Goal: Task Accomplishment & Management: Use online tool/utility

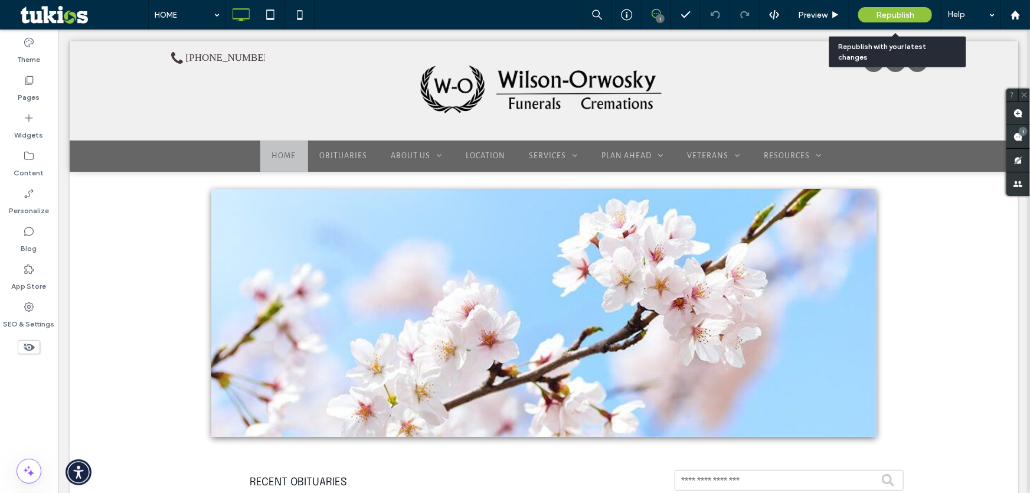
click at [904, 12] on span "Republish" at bounding box center [895, 15] width 38 height 10
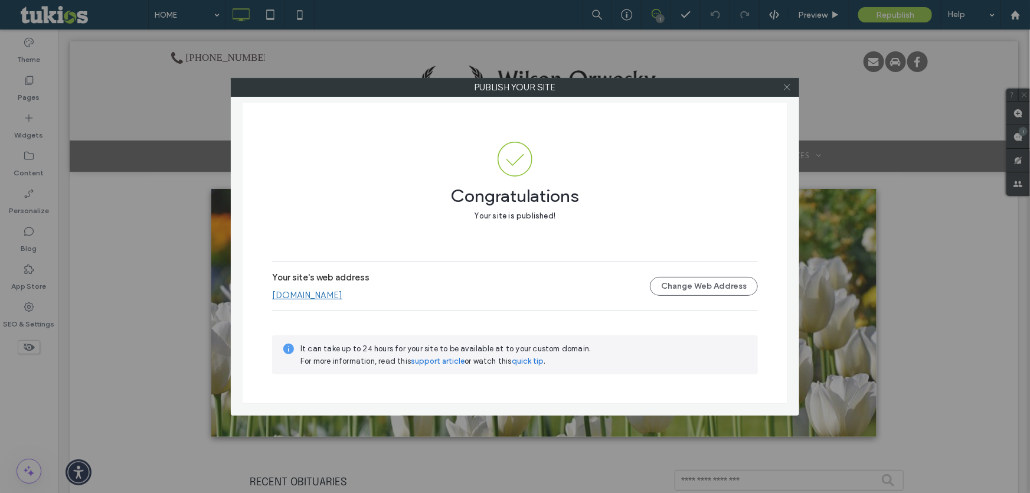
click at [784, 90] on icon at bounding box center [787, 87] width 9 height 9
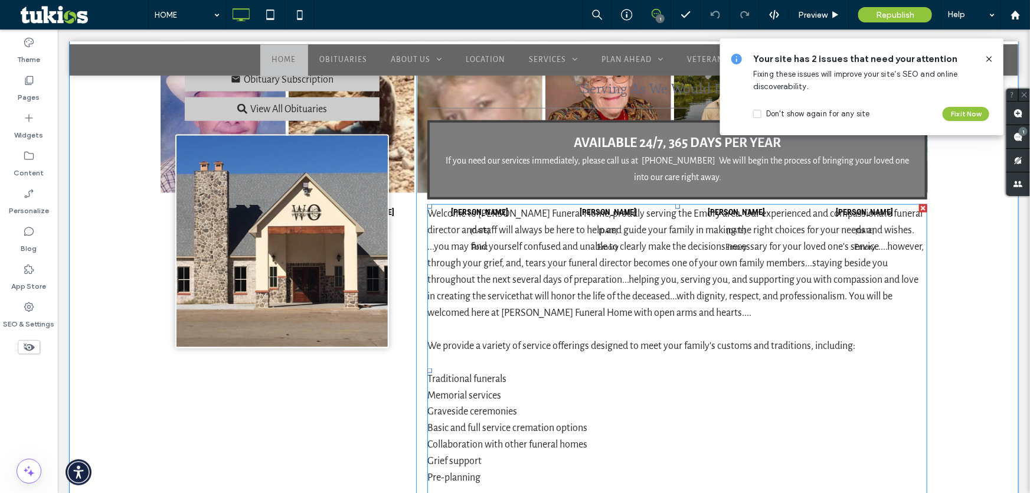
scroll to position [644, 0]
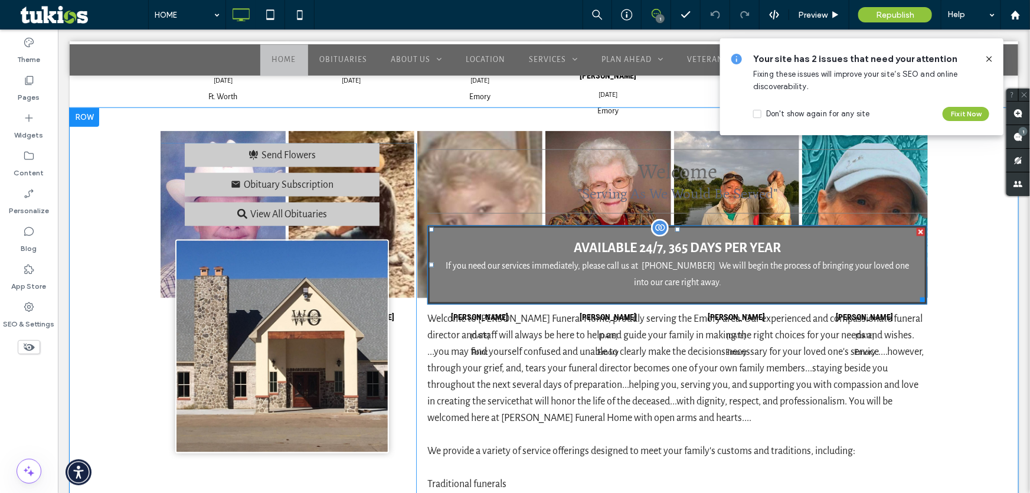
click at [456, 227] on div "AVAILABLE 24/7, 365 DAYS PER YEAR If you need our services immediately, please …" at bounding box center [677, 264] width 500 height 79
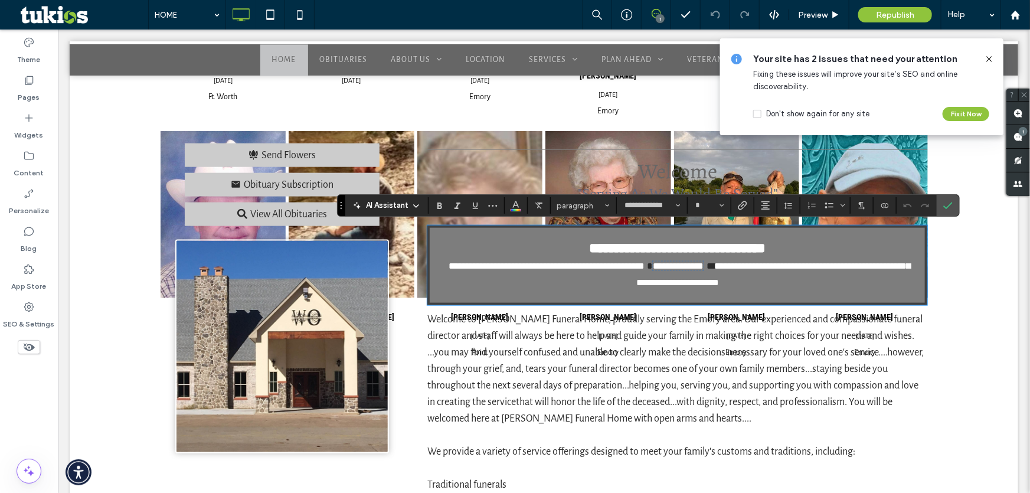
type input "**********"
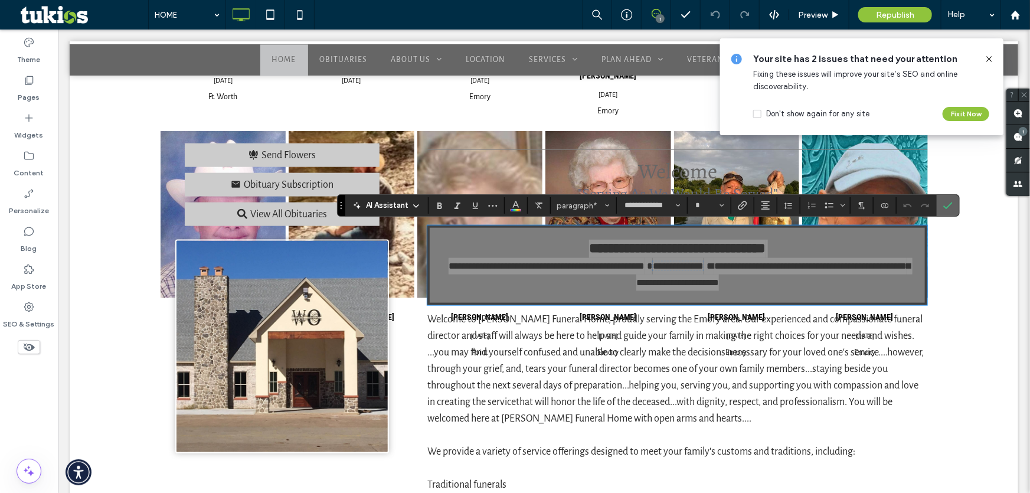
click at [950, 202] on icon "Confirm" at bounding box center [947, 205] width 9 height 9
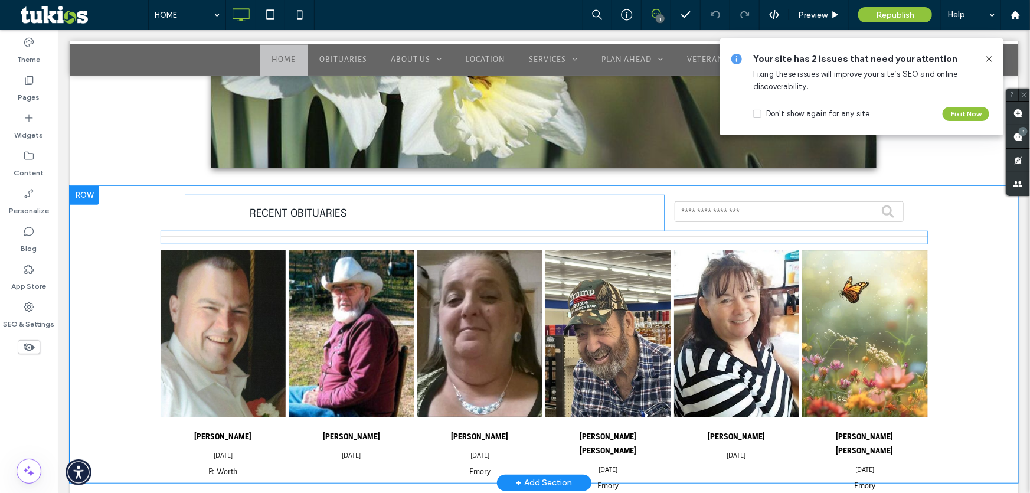
scroll to position [268, 0]
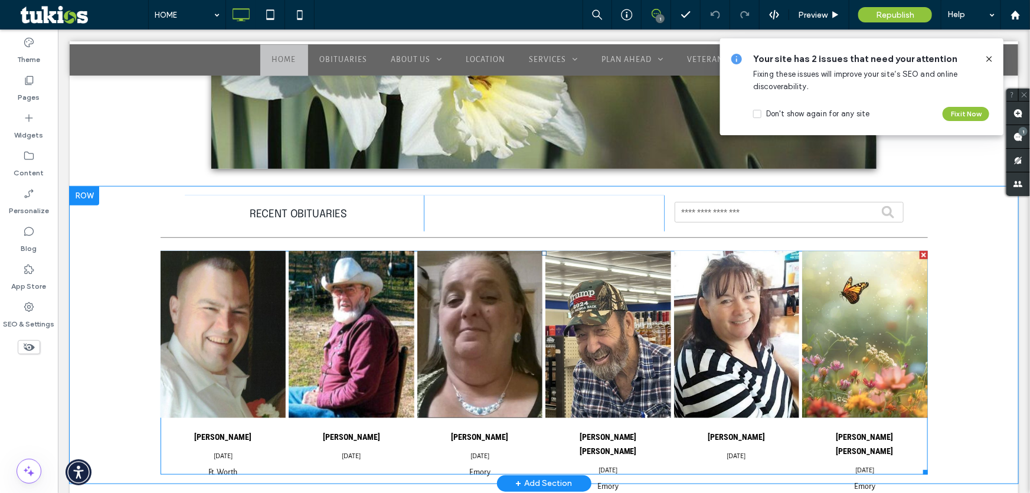
click at [454, 322] on span at bounding box center [543, 362] width 767 height 224
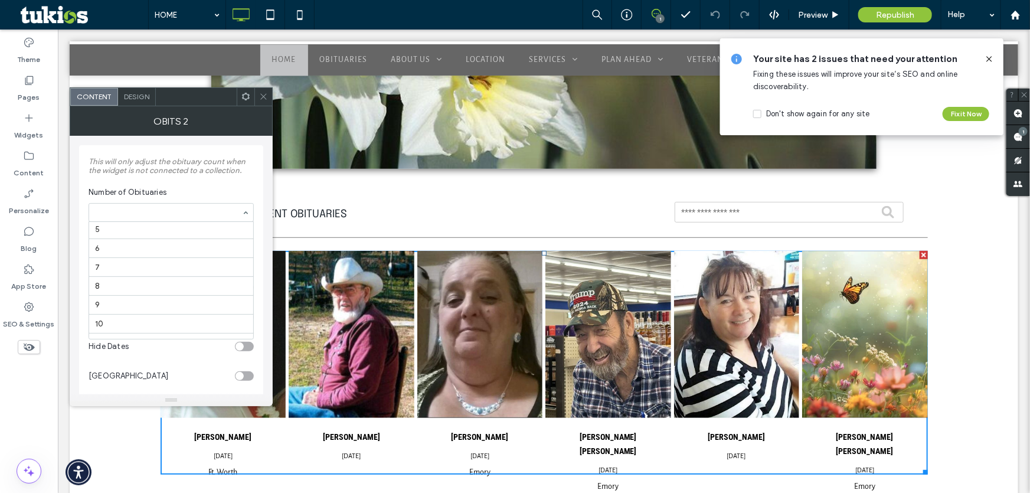
scroll to position [55, 0]
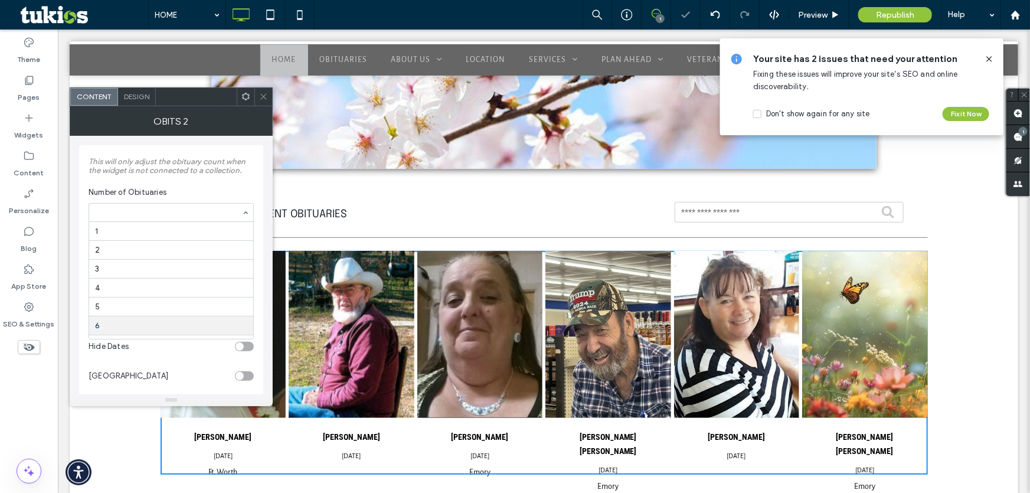
click at [132, 213] on input at bounding box center [168, 212] width 146 height 8
click at [266, 95] on icon at bounding box center [263, 96] width 9 height 9
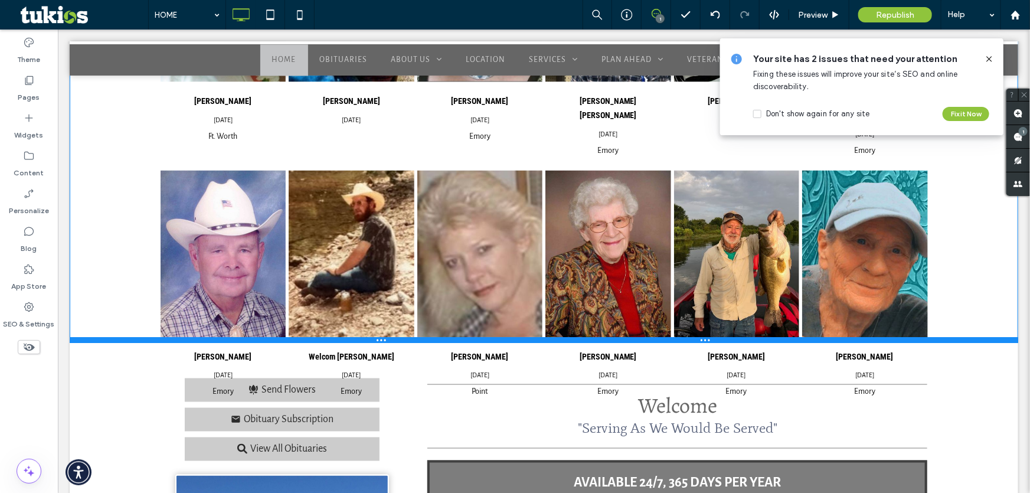
scroll to position [805, 0]
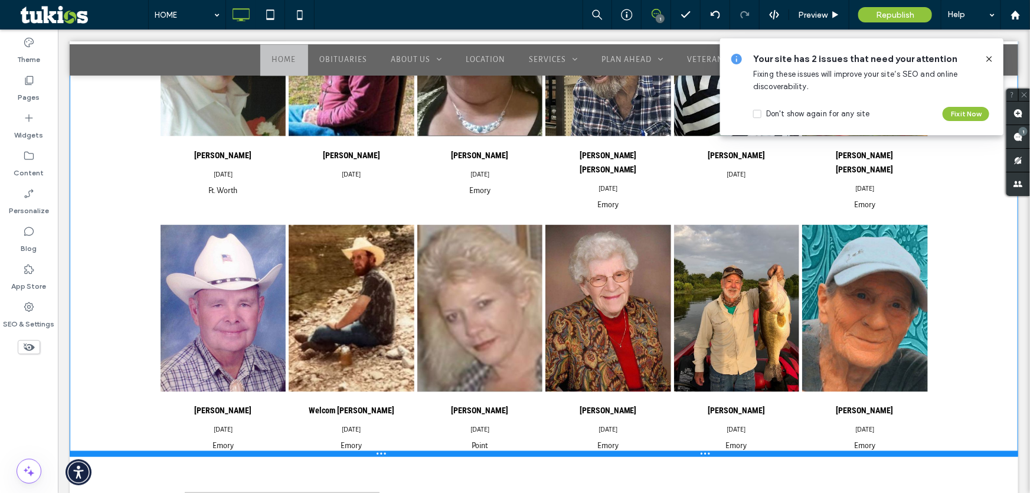
drag, startPoint x: 456, startPoint y: 265, endPoint x: 433, endPoint y: 454, distance: 190.3
click at [433, 454] on div at bounding box center [543, 453] width 949 height 6
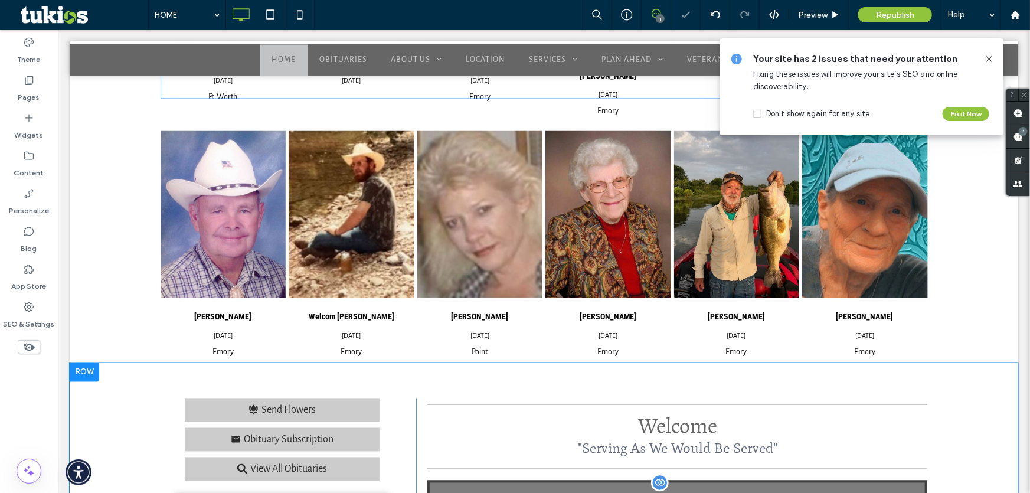
scroll to position [1073, 0]
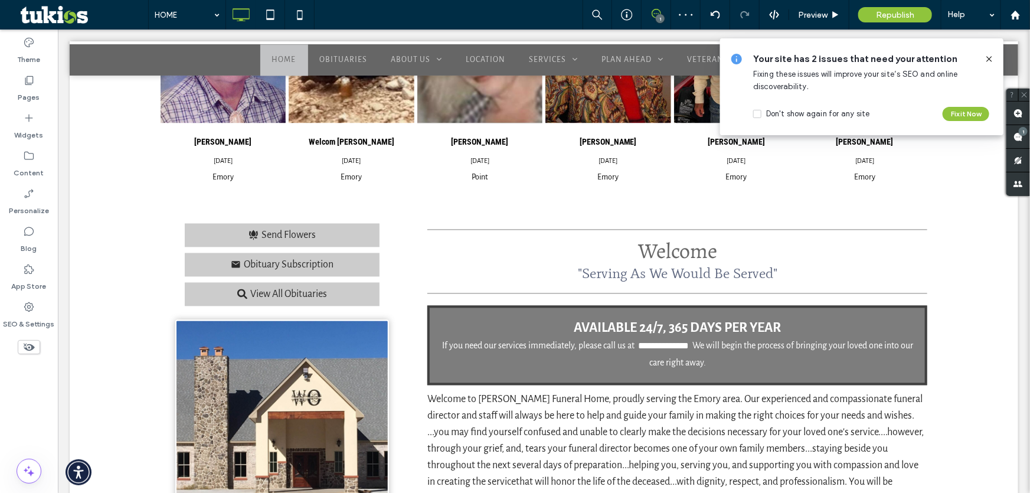
click at [992, 57] on icon at bounding box center [989, 58] width 9 height 9
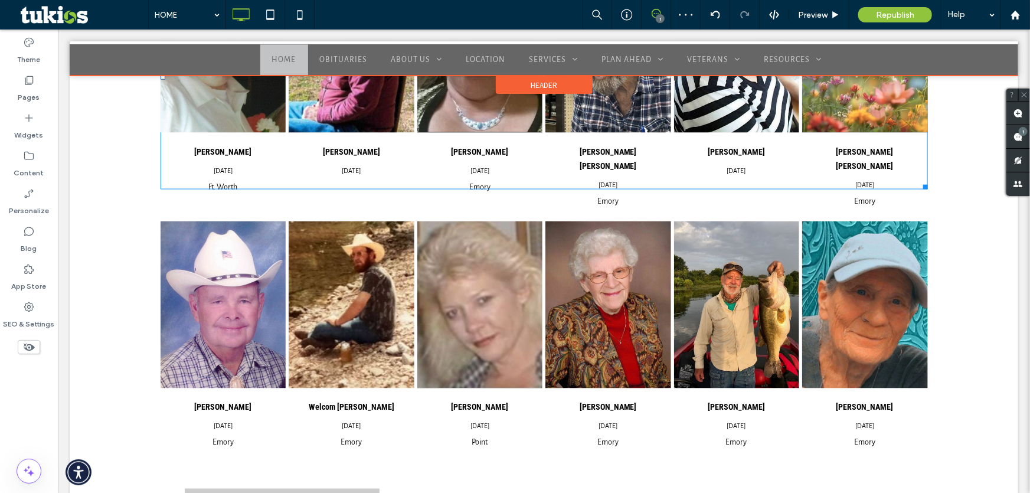
scroll to position [805, 0]
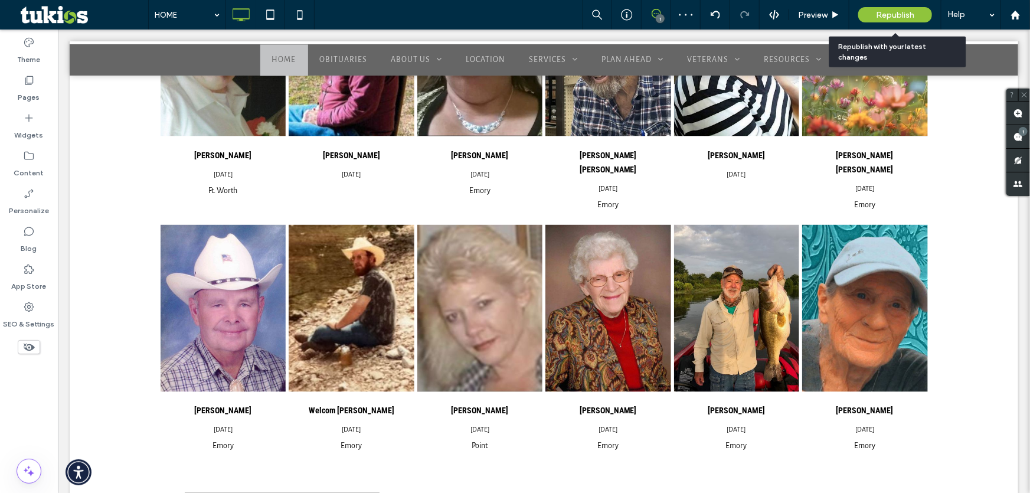
click at [903, 17] on span "Republish" at bounding box center [895, 15] width 38 height 10
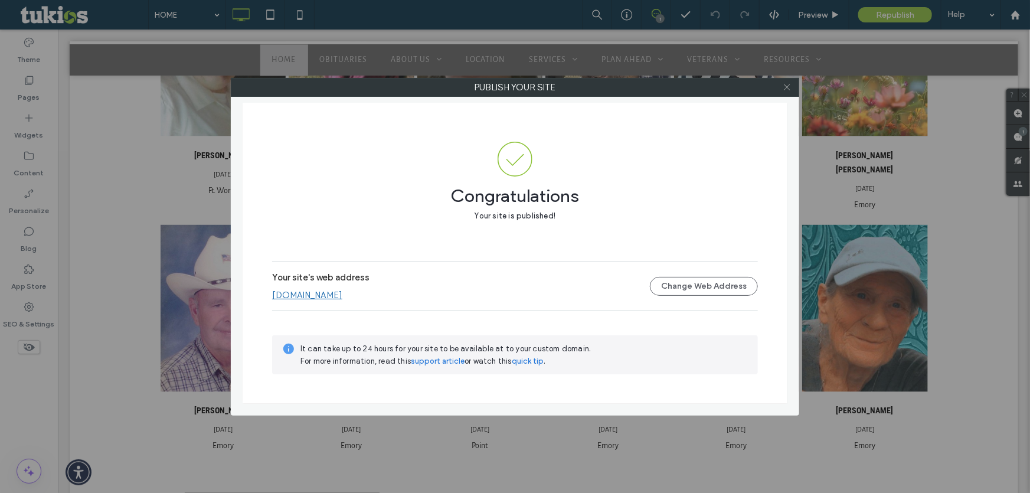
click at [787, 81] on span at bounding box center [787, 88] width 9 height 18
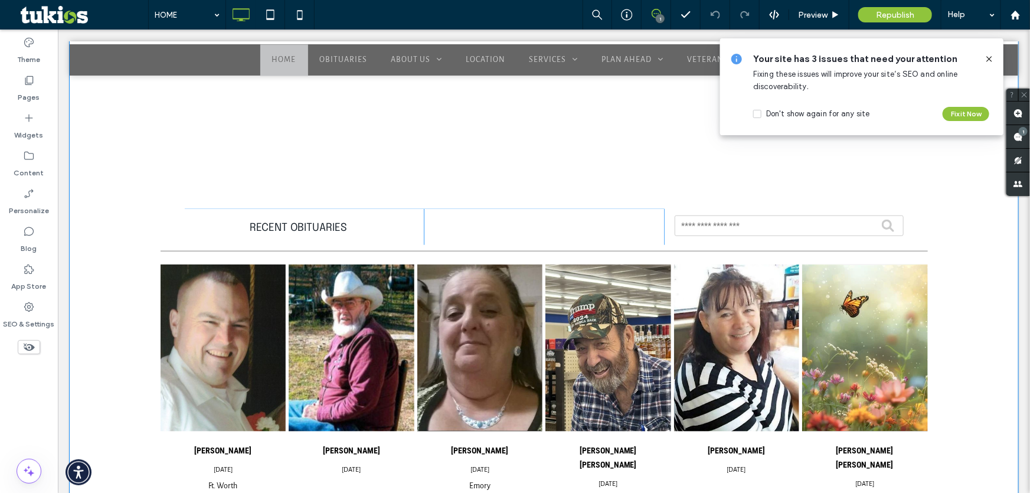
scroll to position [322, 0]
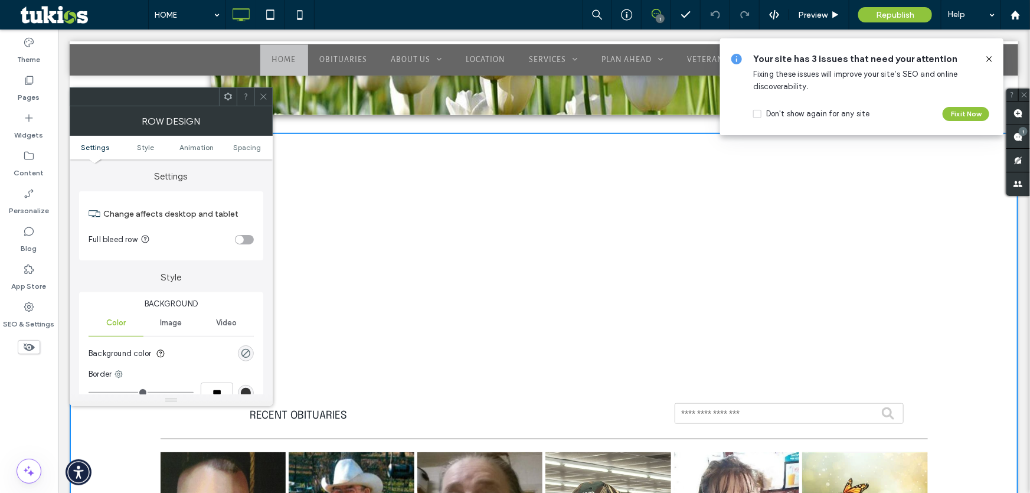
click at [236, 139] on ul "Settings Style Animation Spacing" at bounding box center [171, 148] width 203 height 24
click at [243, 147] on span "Spacing" at bounding box center [247, 147] width 28 height 9
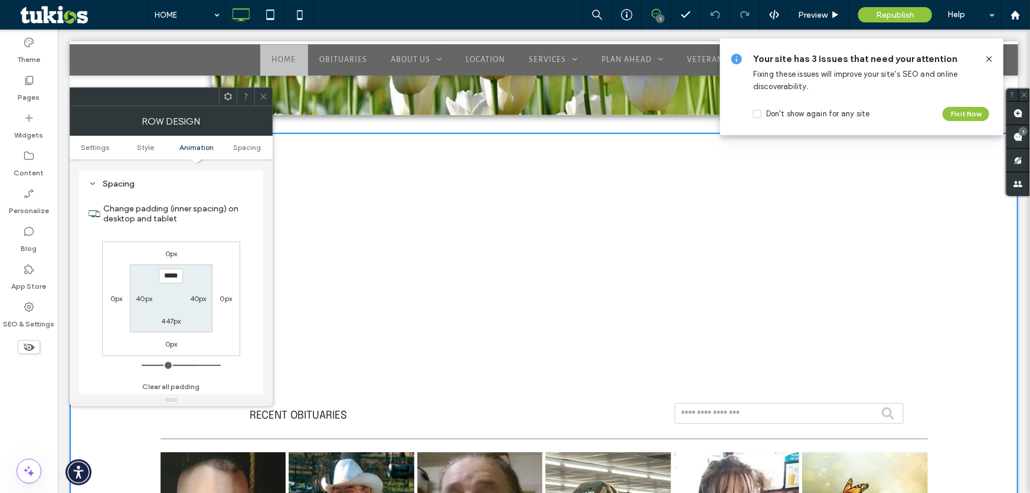
scroll to position [334, 0]
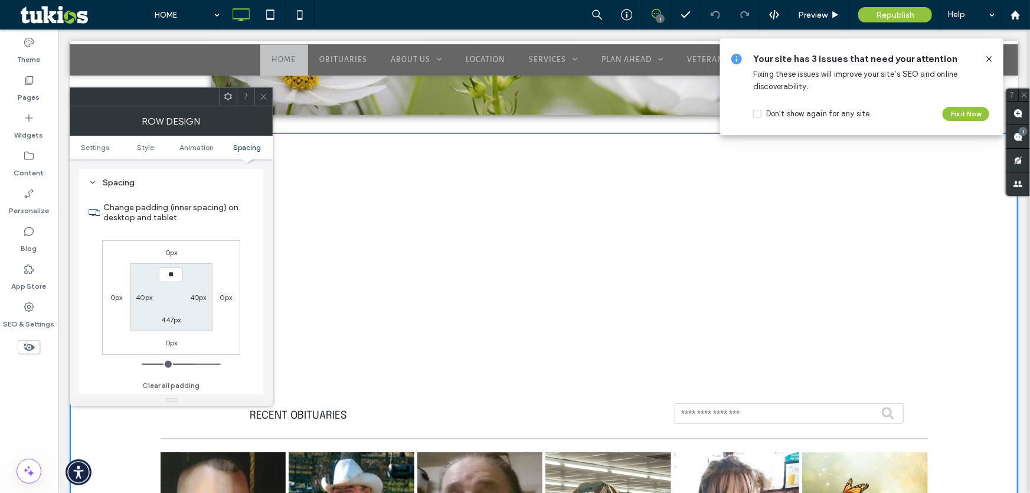
type input "****"
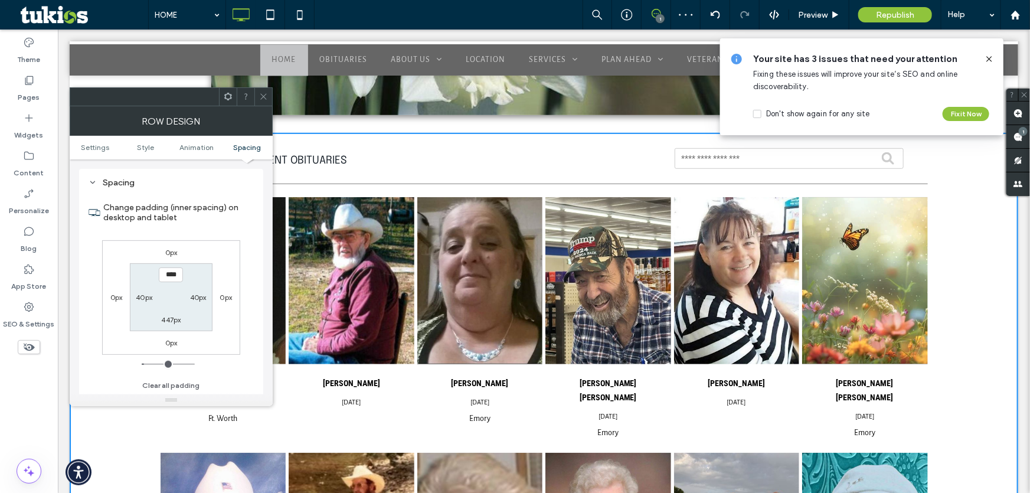
click at [171, 319] on label "447px" at bounding box center [170, 319] width 19 height 9
type input "***"
type input "**"
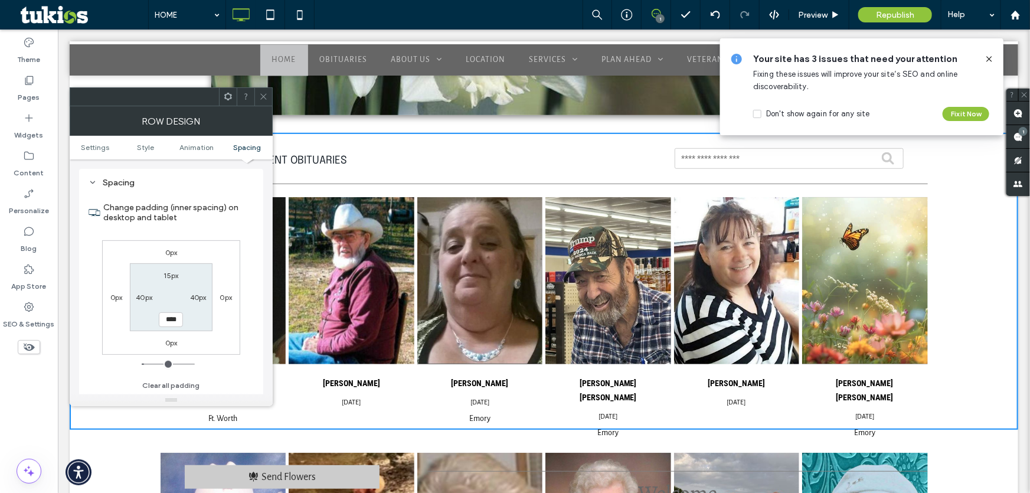
click at [171, 320] on input "****" at bounding box center [171, 319] width 24 height 15
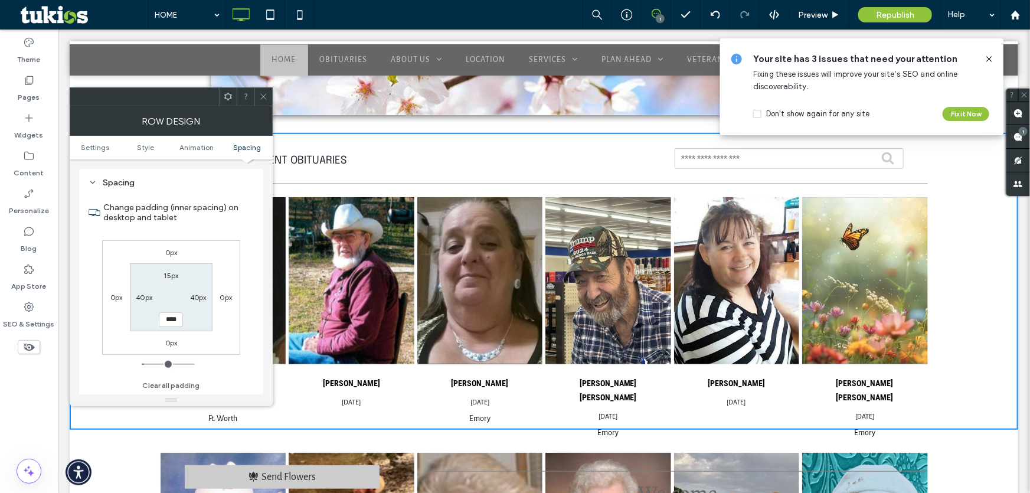
click at [171, 320] on input "****" at bounding box center [171, 319] width 24 height 15
type input "***"
type input "*****"
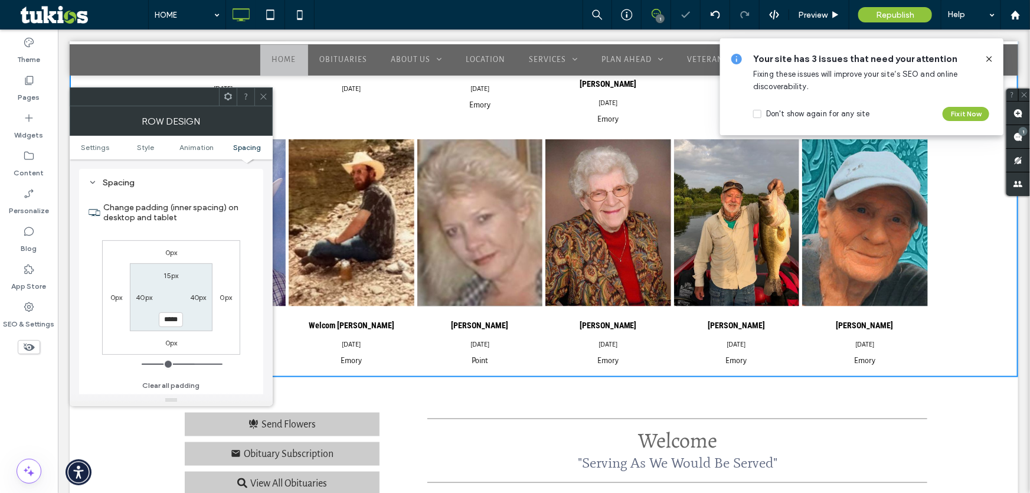
scroll to position [697, 0]
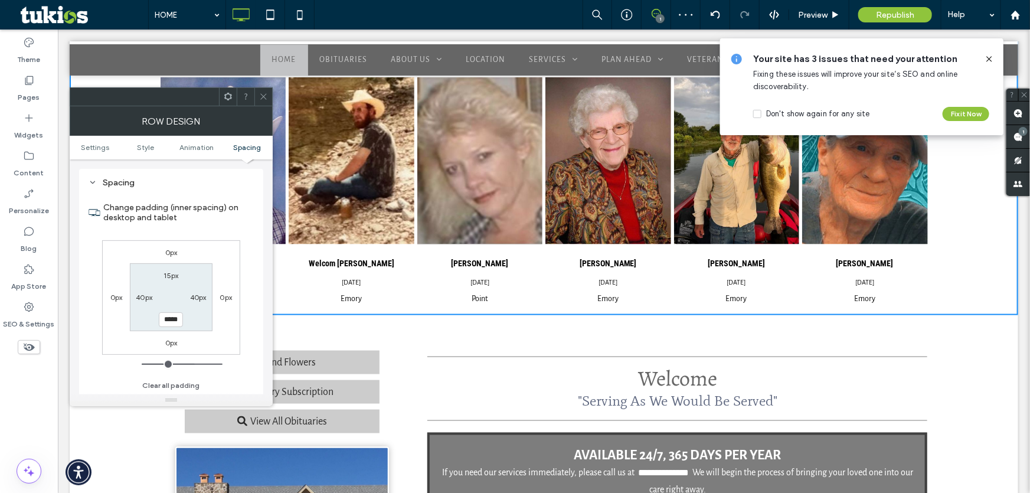
click at [265, 94] on icon at bounding box center [263, 96] width 9 height 9
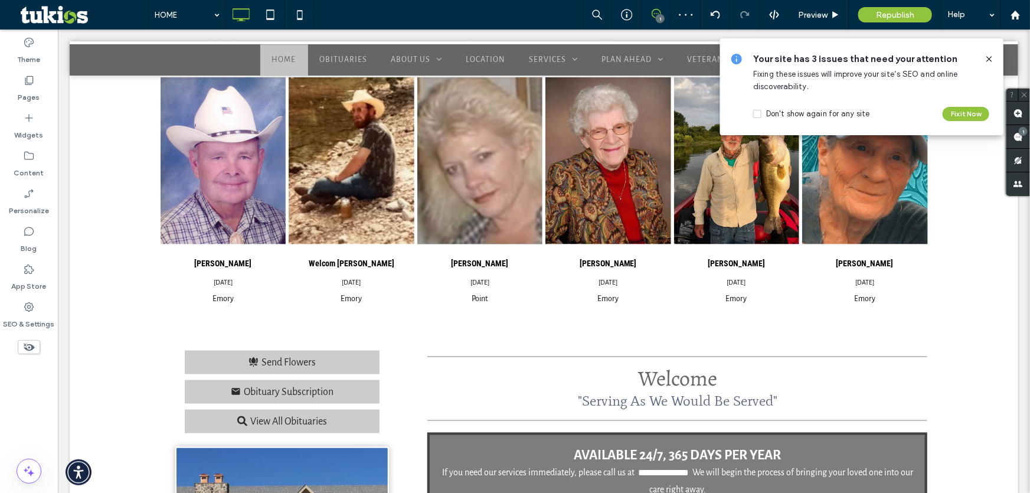
drag, startPoint x: 989, startPoint y: 59, endPoint x: 629, endPoint y: 244, distance: 405.3
click at [989, 59] on use at bounding box center [989, 58] width 5 height 5
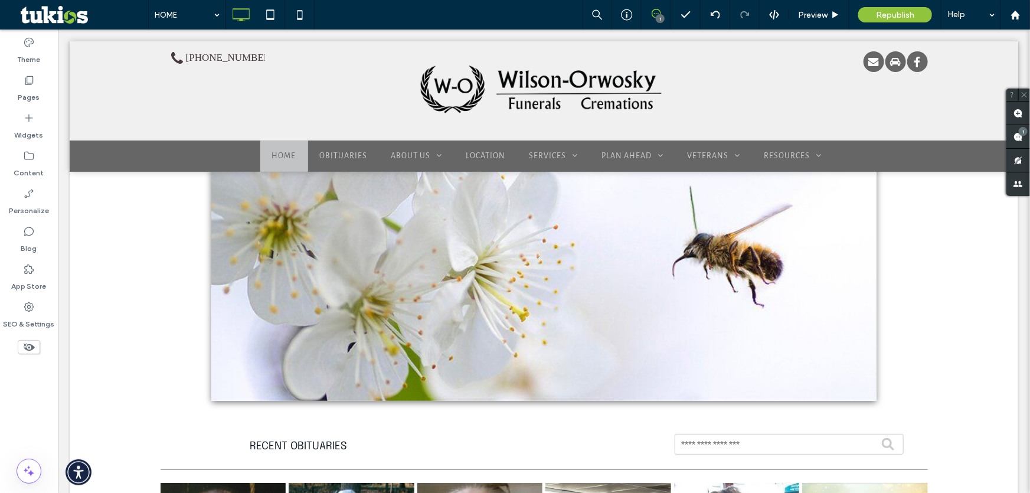
scroll to position [107, 0]
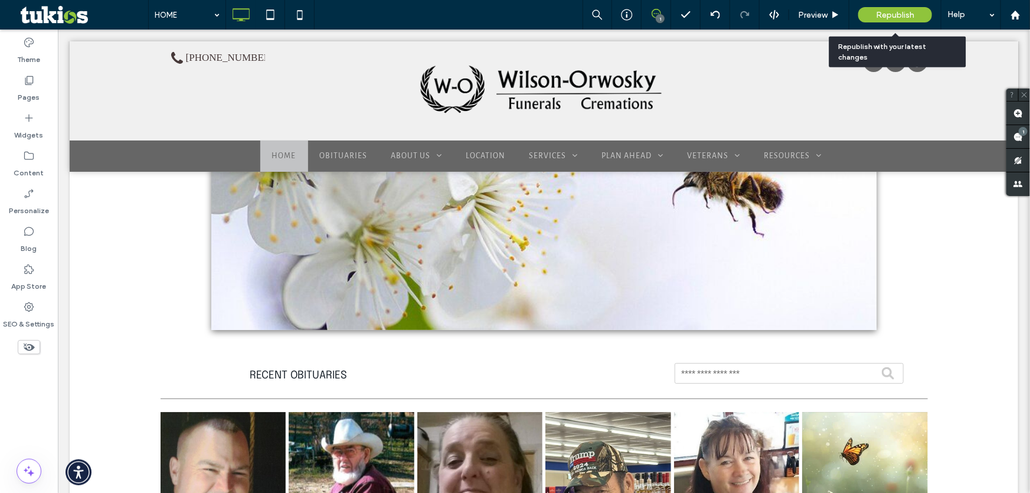
click at [887, 7] on div "Republish" at bounding box center [895, 14] width 74 height 15
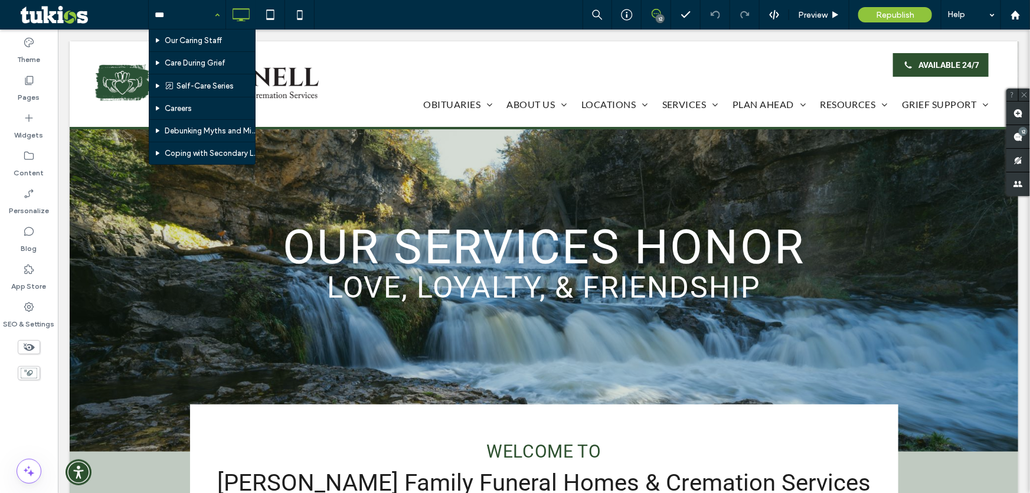
type input "****"
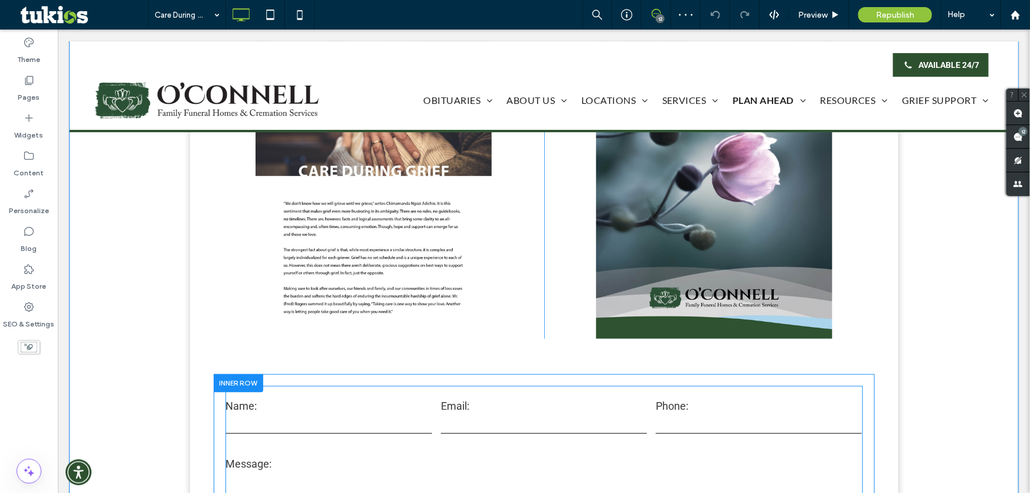
scroll to position [858, 0]
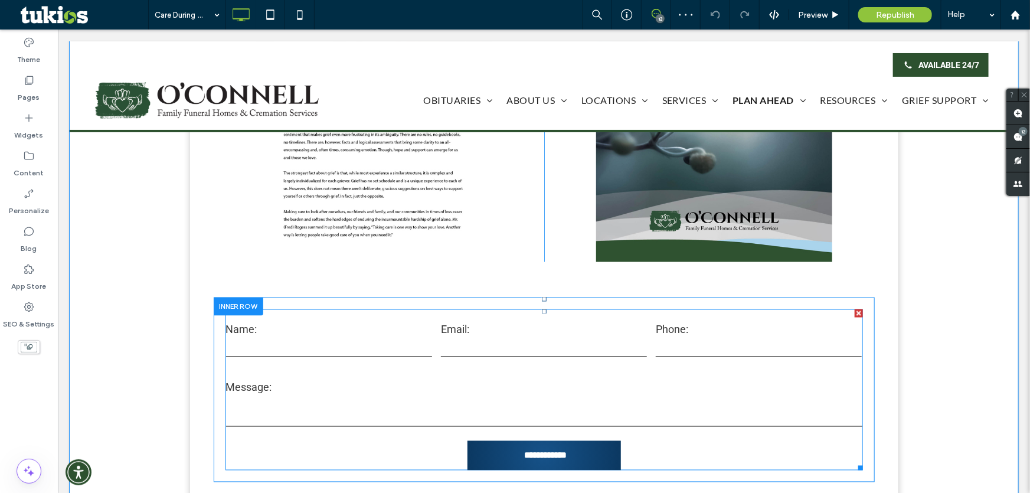
click at [519, 387] on label "Message:" at bounding box center [544, 387] width 636 height 16
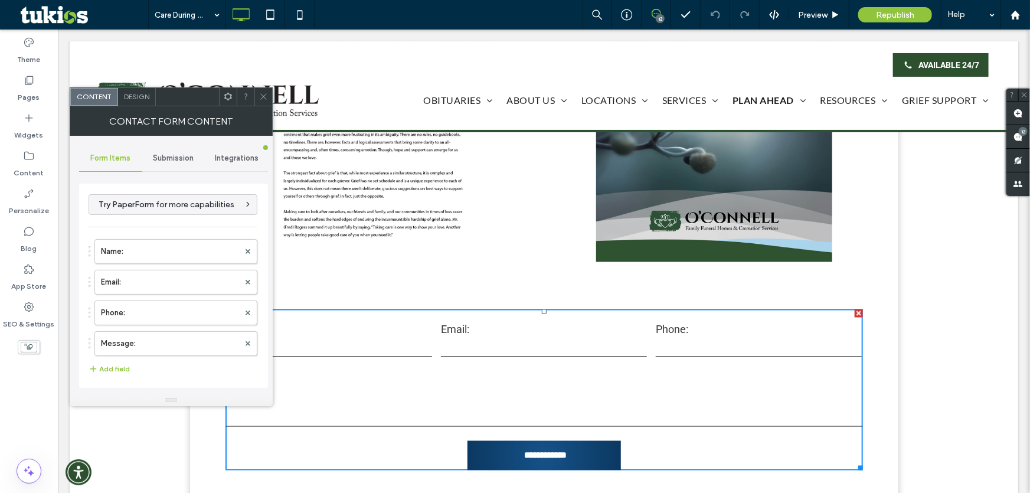
click at [175, 158] on span "Submission" at bounding box center [173, 157] width 41 height 9
click at [189, 213] on label "New submission notification" at bounding box center [174, 214] width 158 height 24
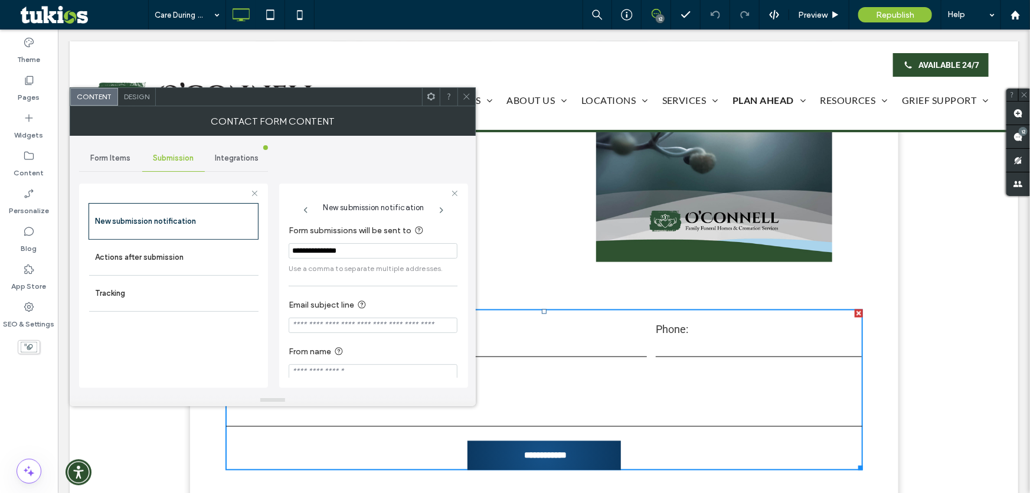
click at [232, 159] on span "Integrations" at bounding box center [237, 157] width 44 height 9
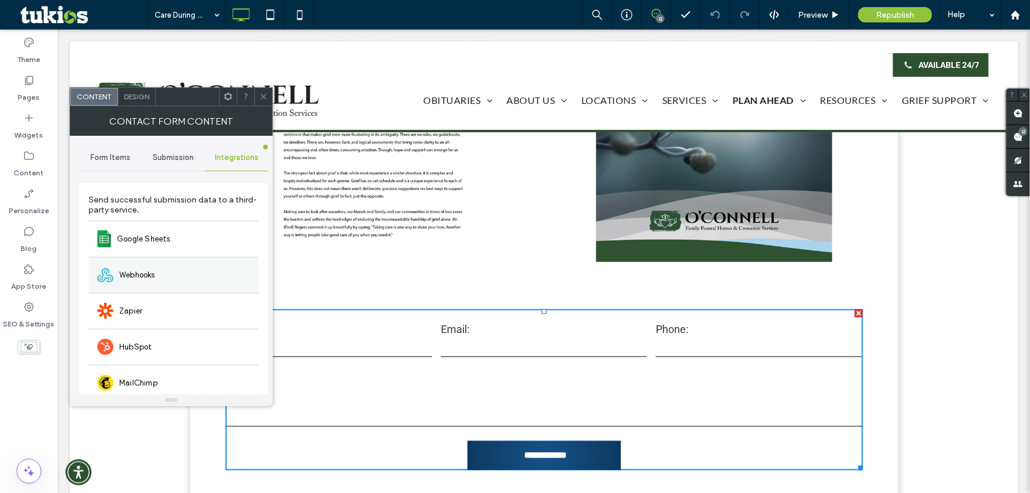
scroll to position [0, 0]
click at [224, 273] on div "Webhooks" at bounding box center [174, 275] width 170 height 36
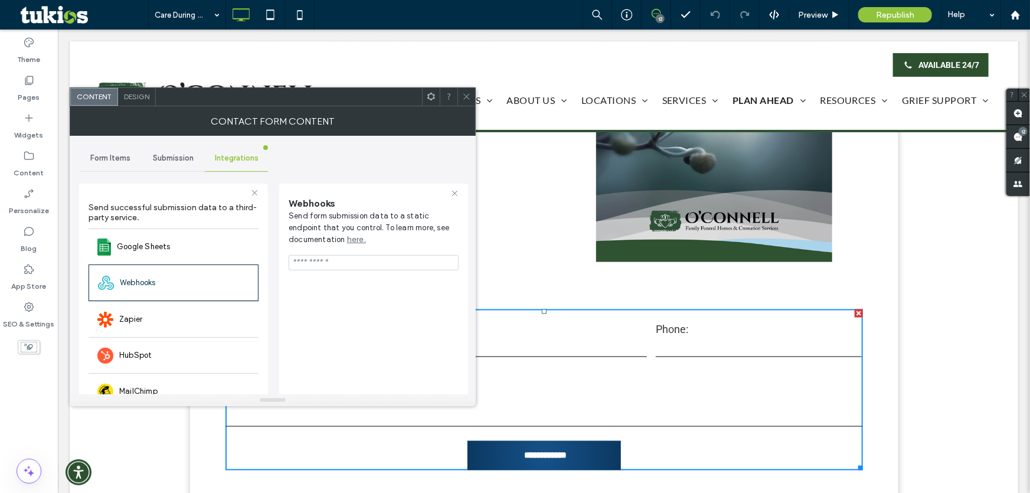
click at [118, 153] on span "Form Items" at bounding box center [110, 157] width 40 height 9
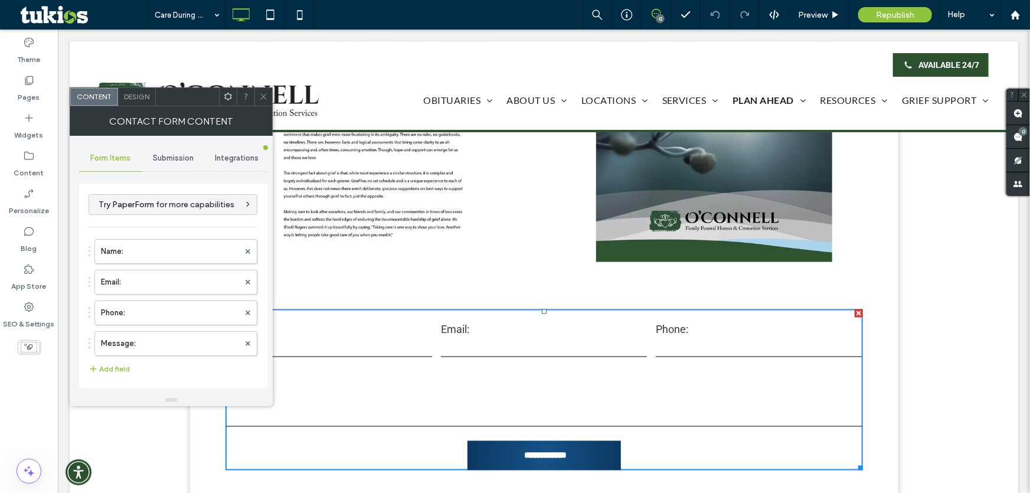
click at [174, 153] on span "Submission" at bounding box center [173, 157] width 41 height 9
click at [193, 198] on div "New submission notification" at bounding box center [173, 213] width 169 height 36
click at [198, 213] on label "New submission notification" at bounding box center [174, 214] width 158 height 24
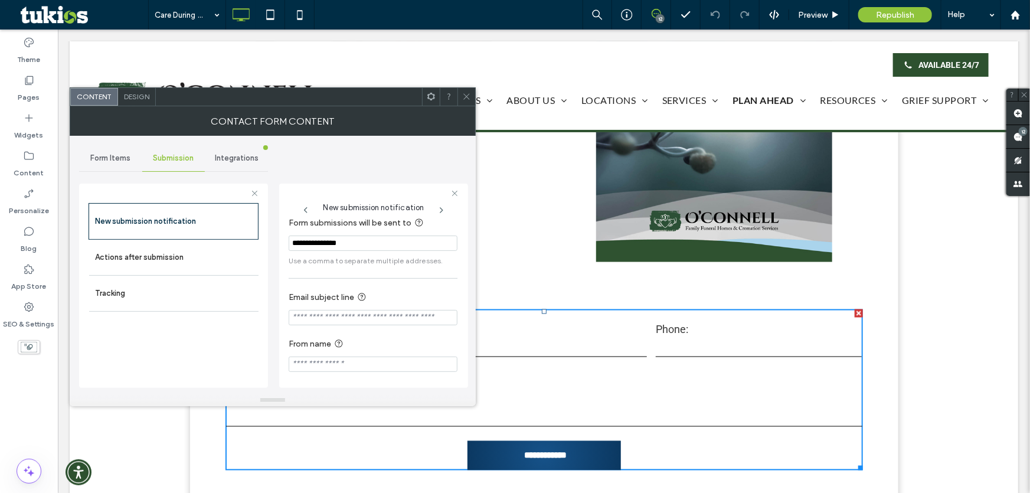
scroll to position [12, 0]
click at [224, 259] on label "Actions after submission" at bounding box center [174, 258] width 158 height 24
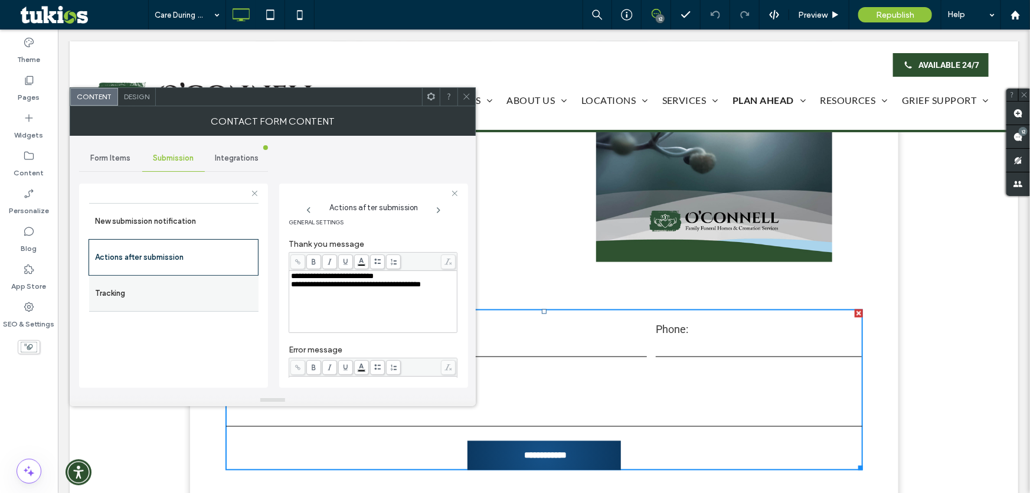
click at [230, 294] on label "Tracking" at bounding box center [174, 294] width 158 height 24
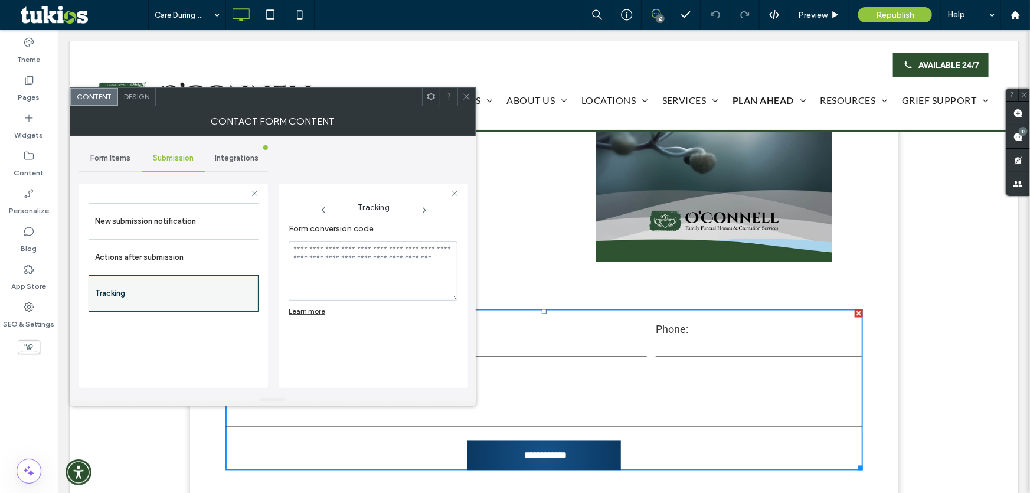
scroll to position [0, 0]
click at [472, 94] on div at bounding box center [467, 97] width 18 height 18
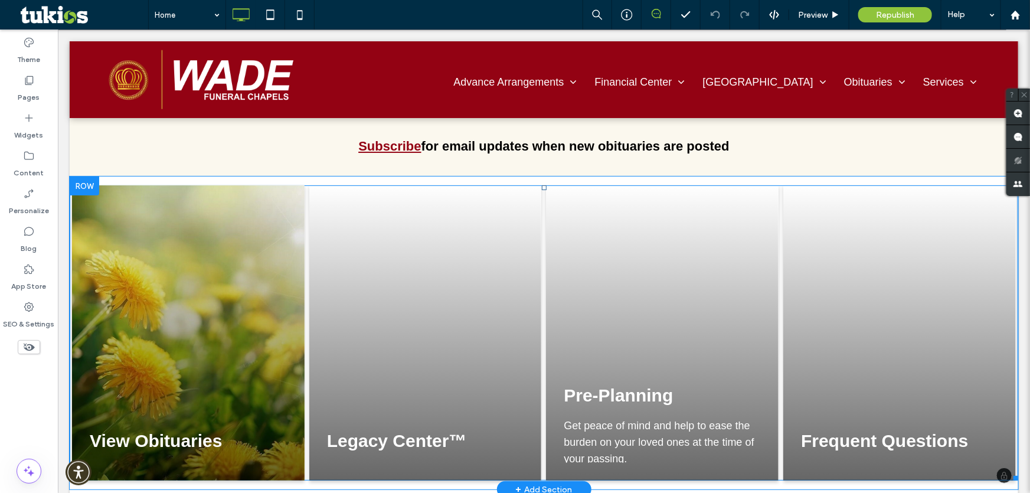
scroll to position [2415, 0]
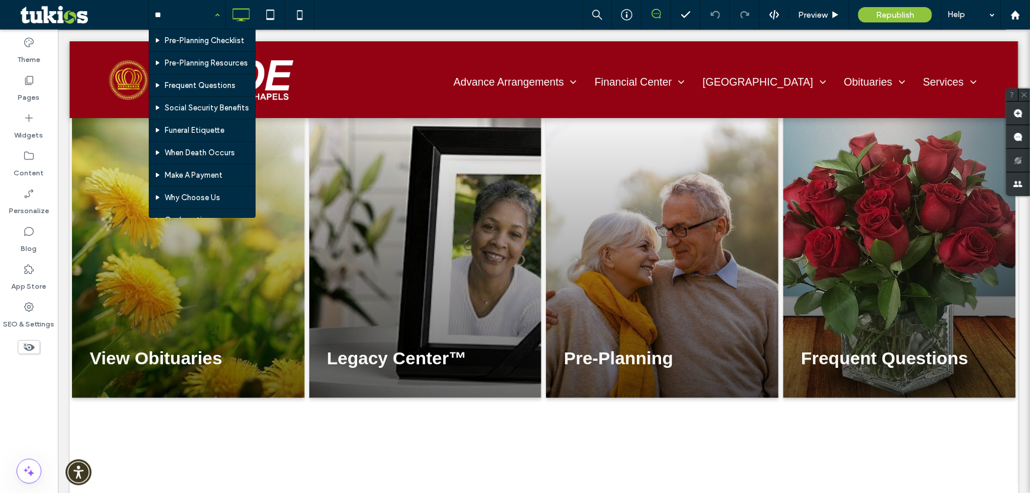
type input "***"
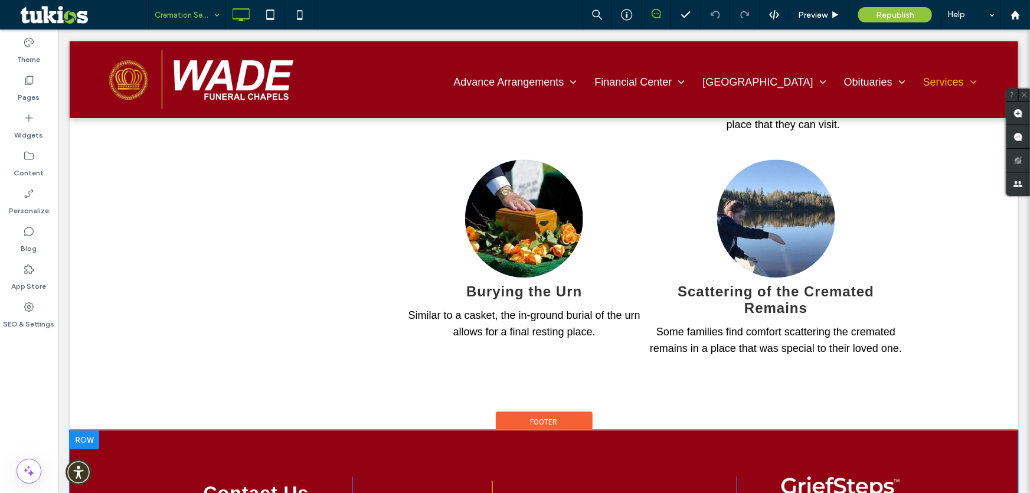
scroll to position [1664, 0]
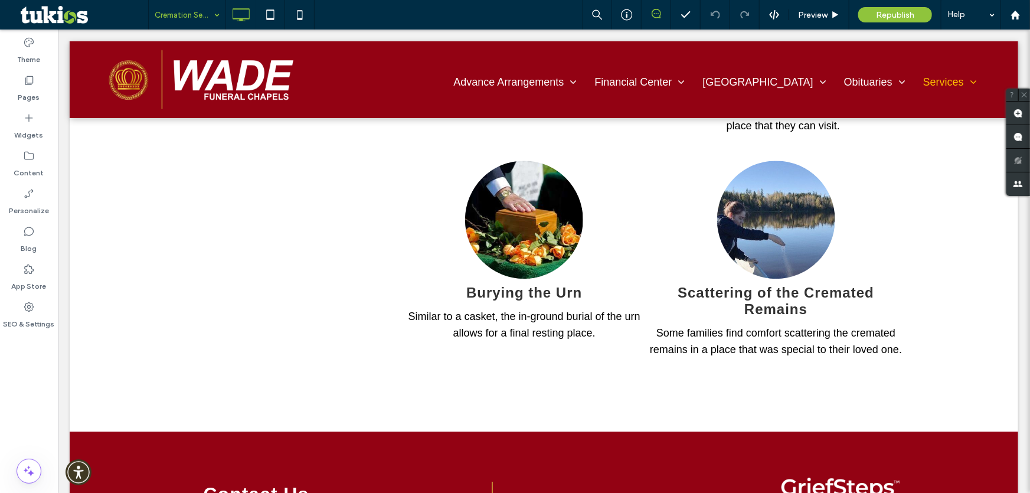
click at [165, 6] on input at bounding box center [184, 15] width 59 height 30
type input "*"
